Goal: Find specific page/section: Find specific page/section

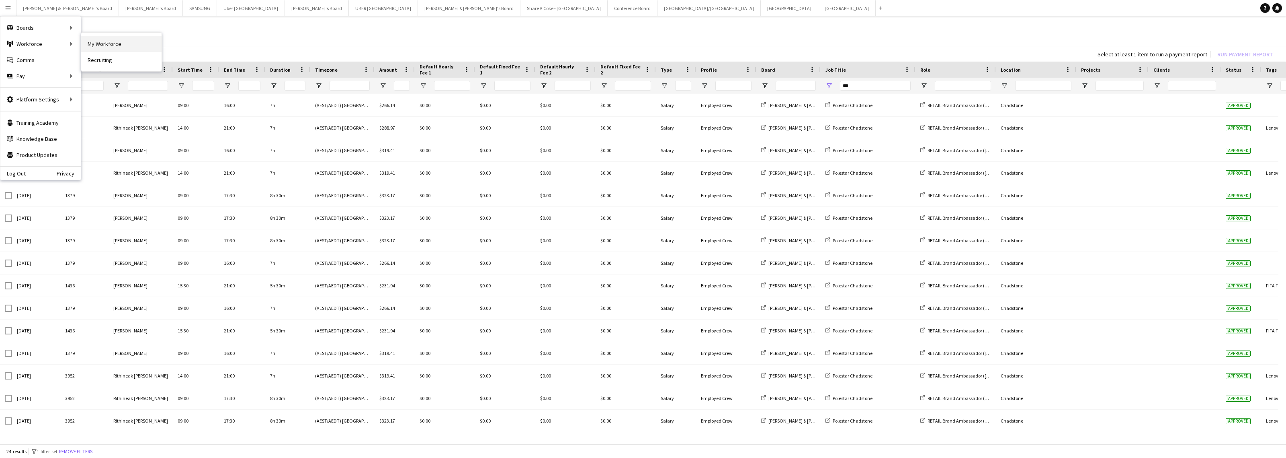
click at [90, 42] on link "My Workforce" at bounding box center [121, 44] width 80 height 16
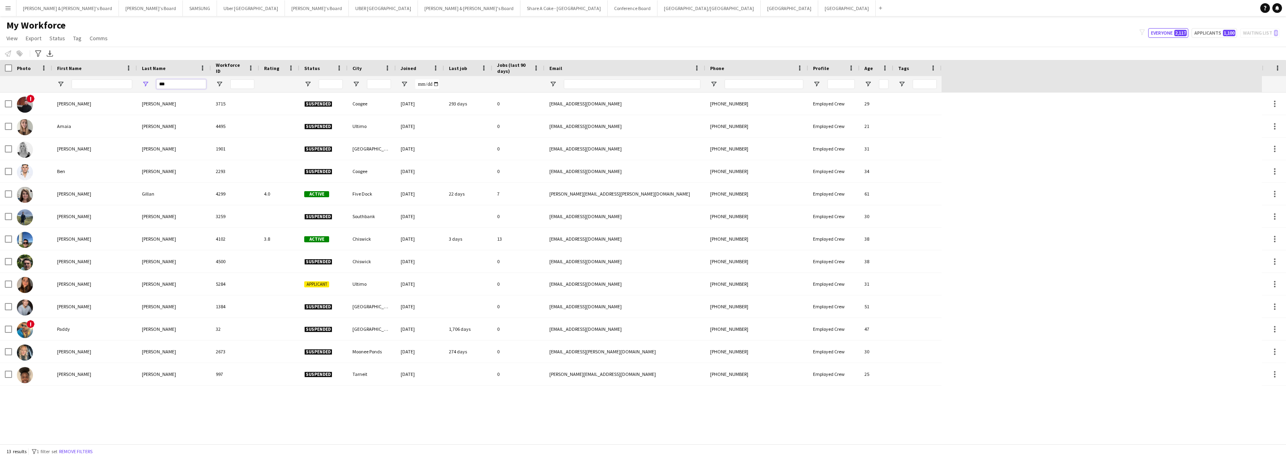
drag, startPoint x: 180, startPoint y: 84, endPoint x: 143, endPoint y: 87, distance: 37.6
click at [143, 87] on div "***" at bounding box center [174, 84] width 74 height 16
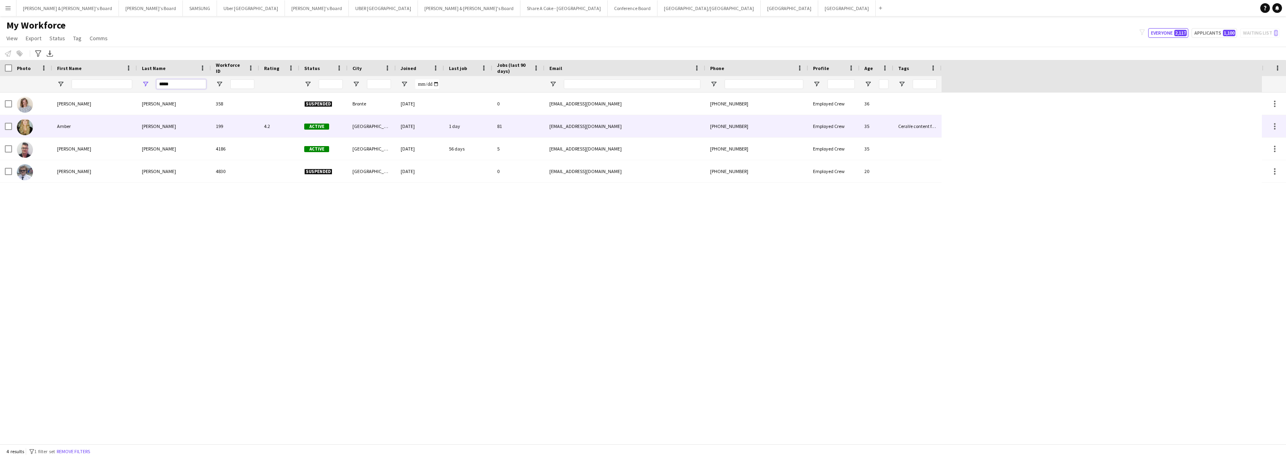
type input "*****"
click at [92, 125] on div "Amber" at bounding box center [94, 126] width 85 height 22
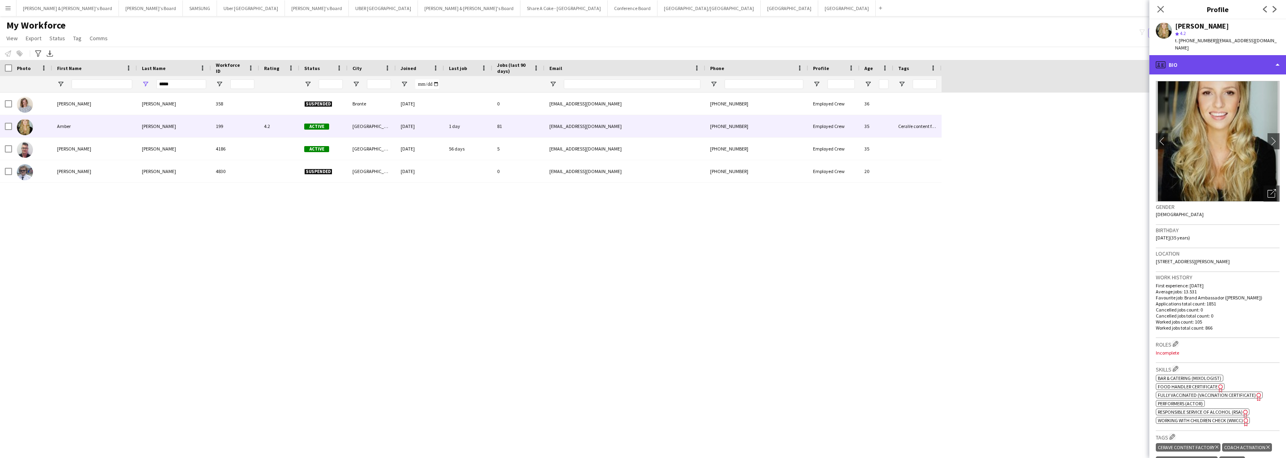
click at [1235, 61] on div "profile Bio" at bounding box center [1218, 64] width 137 height 19
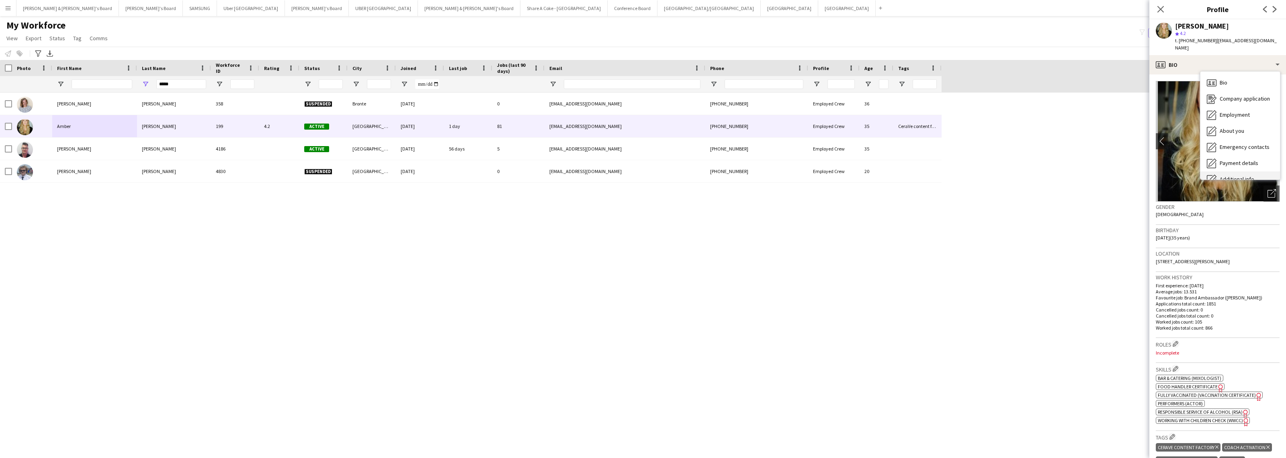
click at [1235, 175] on span "Additional info" at bounding box center [1237, 178] width 35 height 7
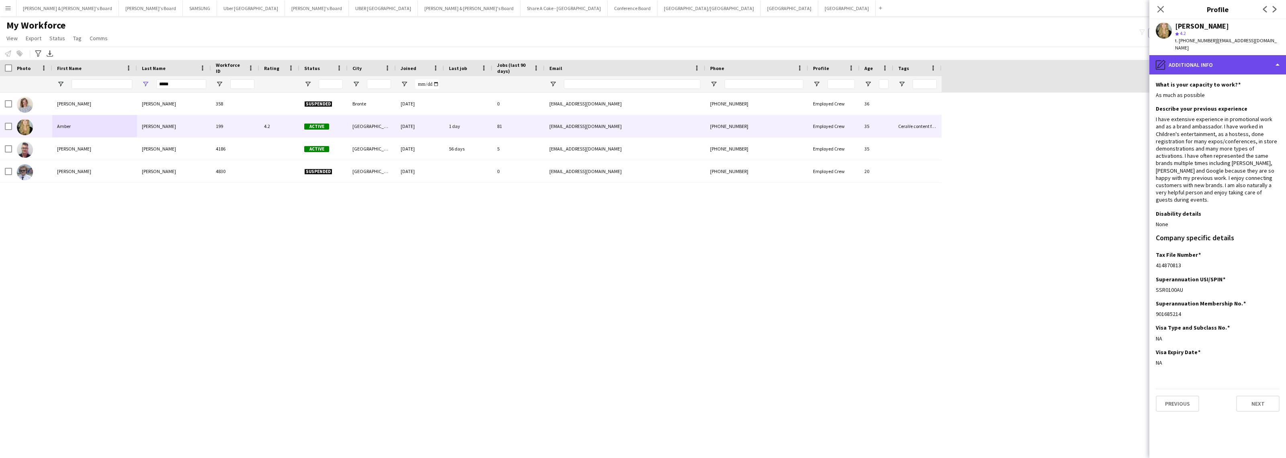
click at [1225, 55] on div "pencil4 Additional info" at bounding box center [1218, 64] width 137 height 19
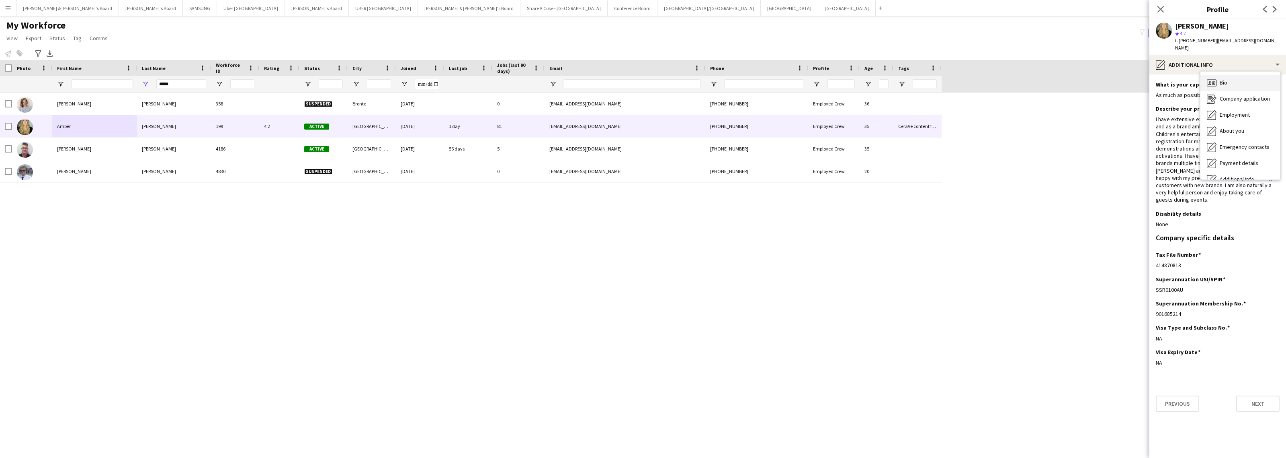
click at [1230, 76] on div "Bio Bio" at bounding box center [1241, 83] width 80 height 16
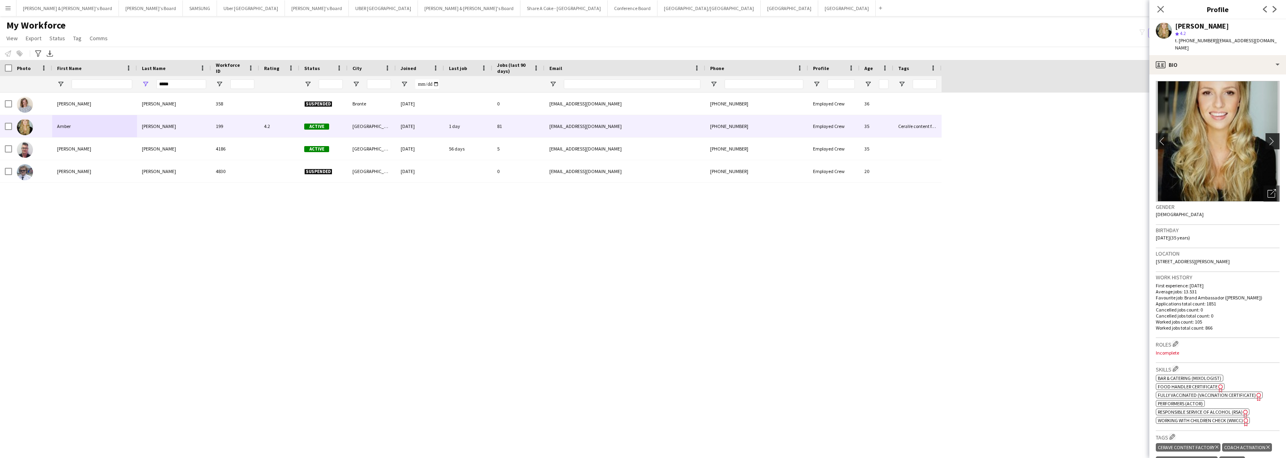
click at [1268, 137] on app-icon "chevron-right" at bounding box center [1274, 141] width 12 height 8
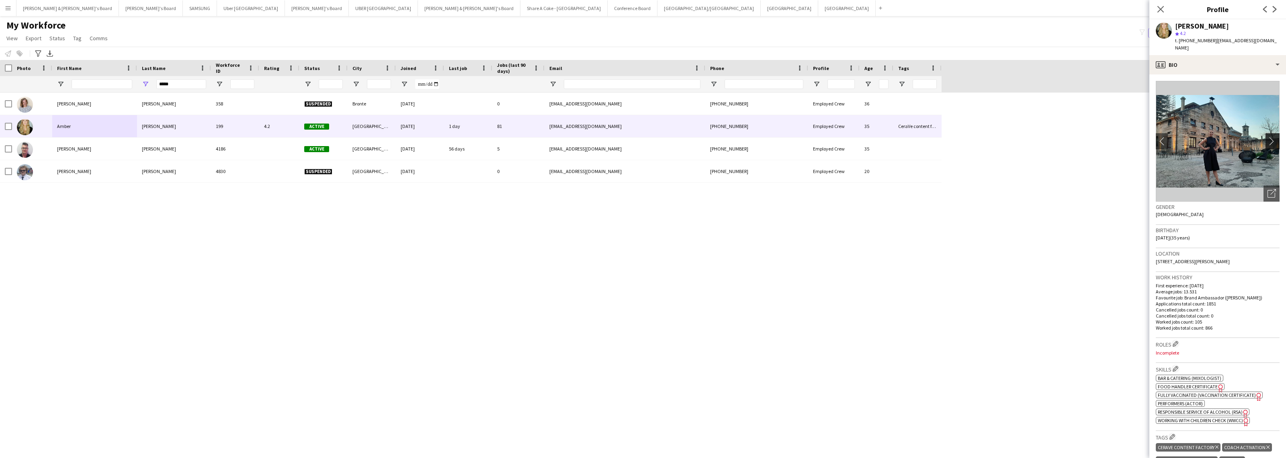
click at [1268, 137] on app-icon "chevron-right" at bounding box center [1274, 141] width 12 height 8
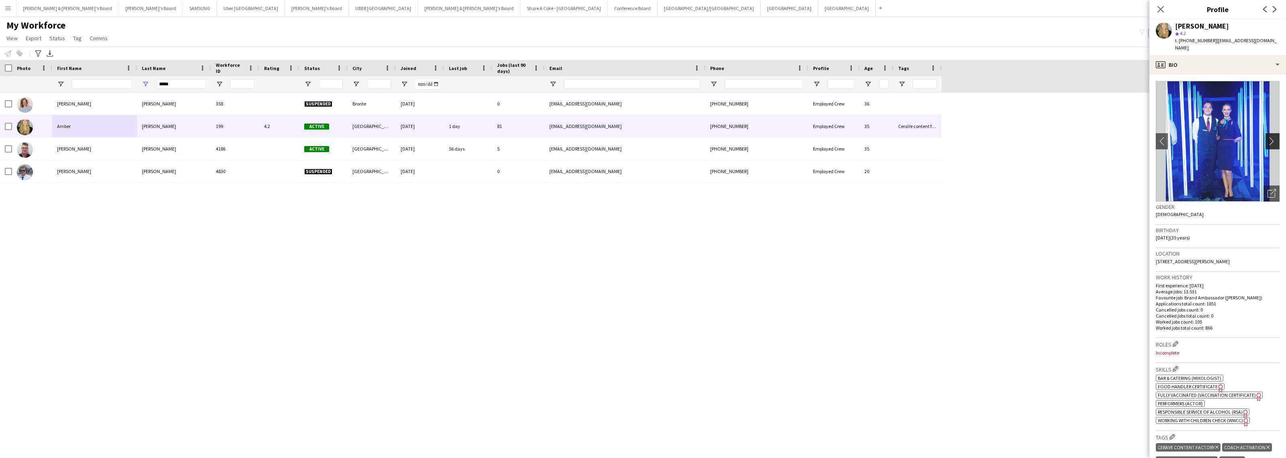
click at [1268, 137] on app-icon "chevron-right" at bounding box center [1274, 141] width 12 height 8
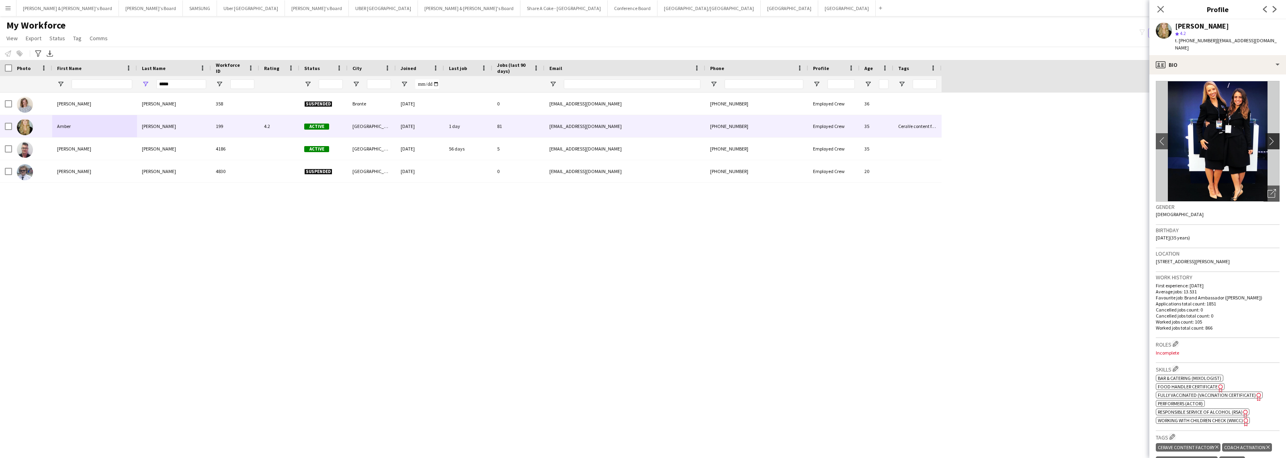
click at [1268, 137] on app-icon "chevron-right" at bounding box center [1274, 141] width 12 height 8
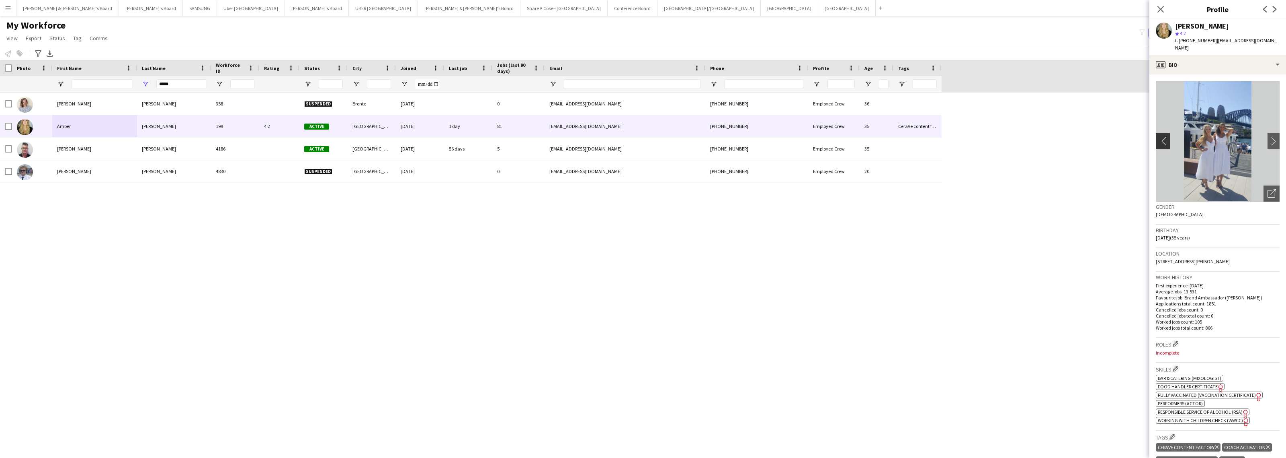
click at [1164, 137] on app-icon "chevron-left" at bounding box center [1162, 141] width 12 height 8
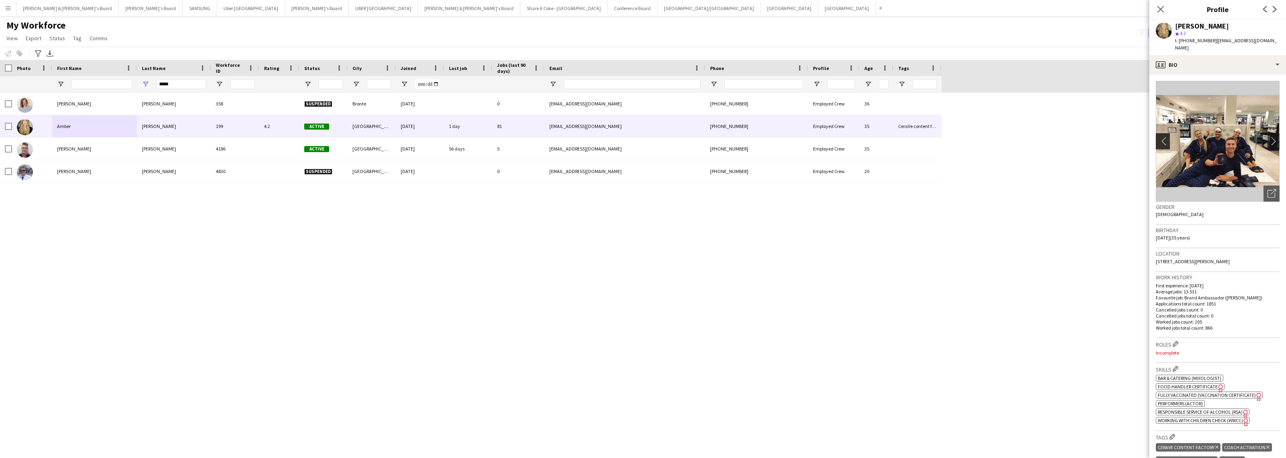
click at [1164, 137] on app-icon "chevron-left" at bounding box center [1162, 141] width 12 height 8
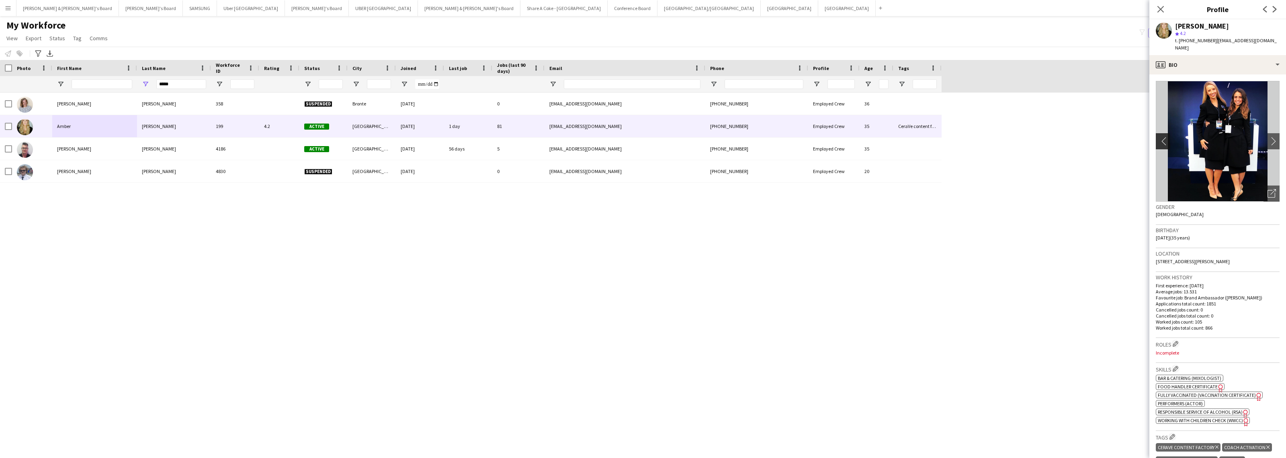
click at [1164, 137] on app-icon "chevron-left" at bounding box center [1162, 141] width 12 height 8
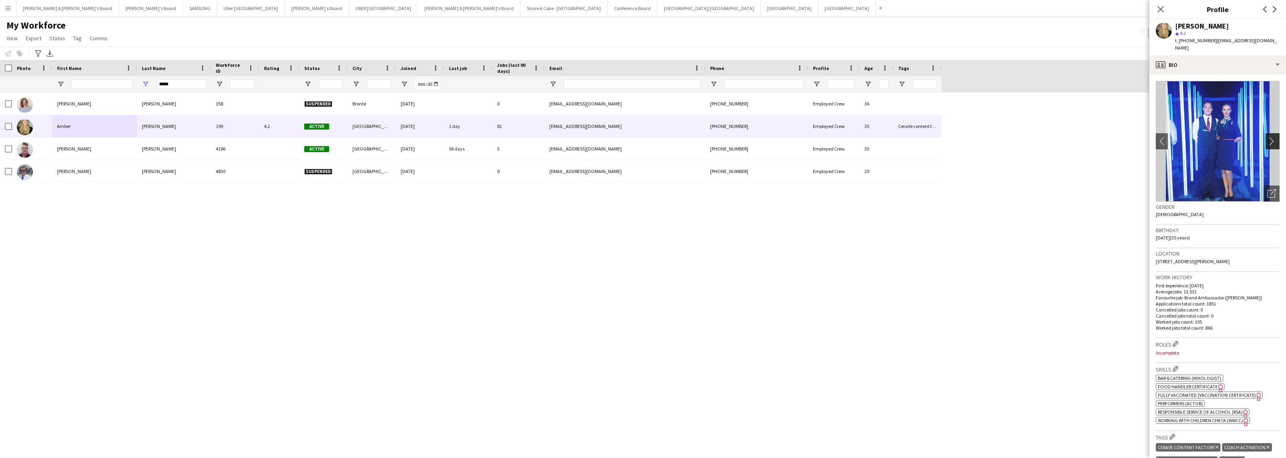
click at [1268, 137] on app-icon "chevron-right" at bounding box center [1274, 141] width 12 height 8
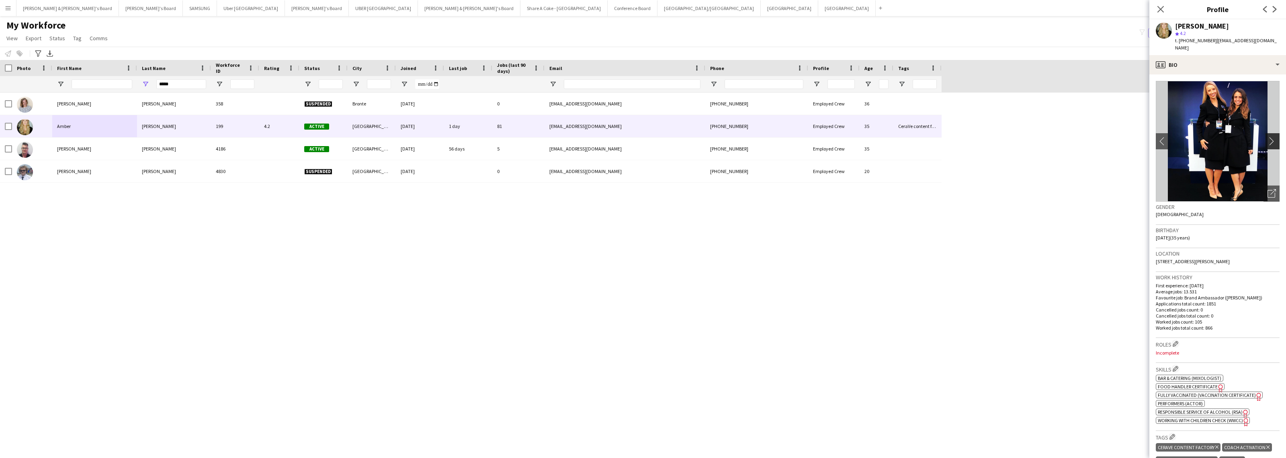
click at [1268, 137] on app-icon "chevron-right" at bounding box center [1274, 141] width 12 height 8
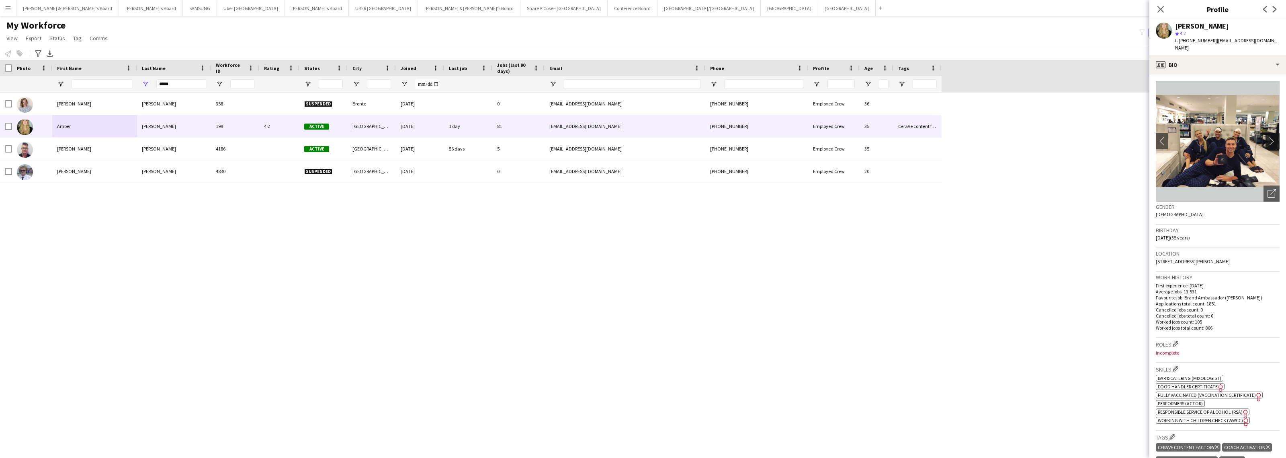
click at [1268, 137] on app-icon "chevron-right" at bounding box center [1274, 141] width 12 height 8
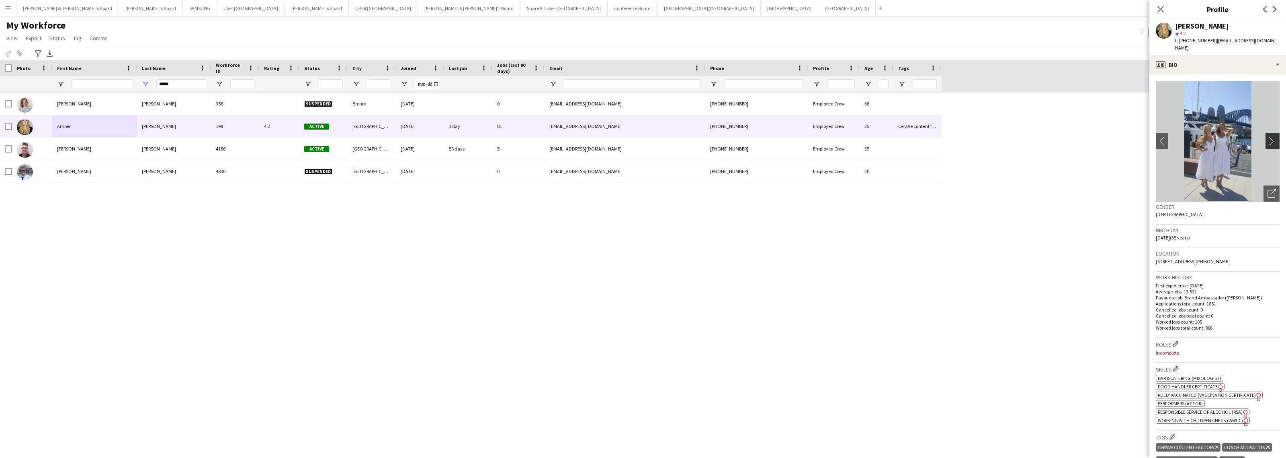
click at [1268, 137] on app-icon "chevron-right" at bounding box center [1274, 141] width 12 height 8
